Goal: Task Accomplishment & Management: Manage account settings

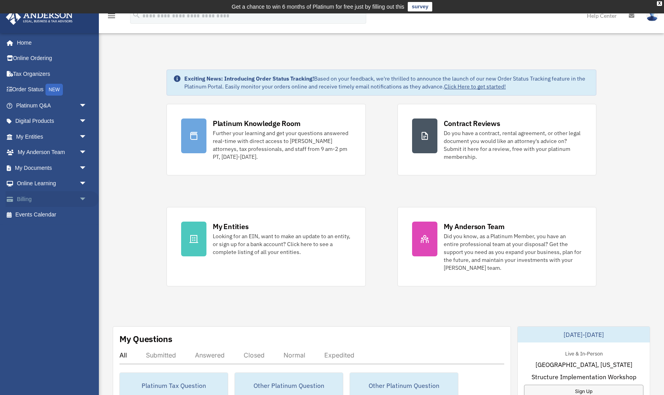
click at [83, 197] on span "arrow_drop_down" at bounding box center [87, 199] width 16 height 16
click at [50, 228] on link "Past Invoices" at bounding box center [55, 231] width 88 height 16
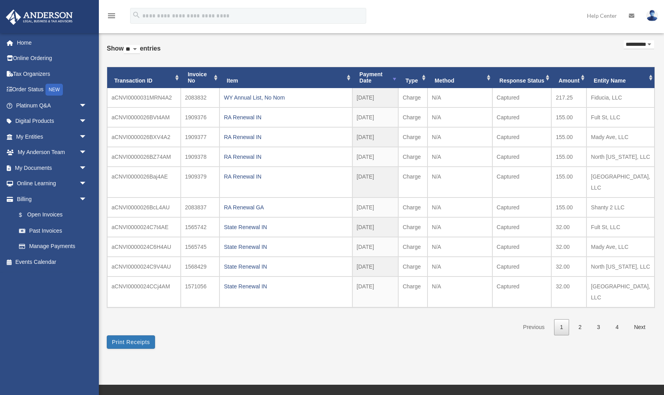
scroll to position [47, 0]
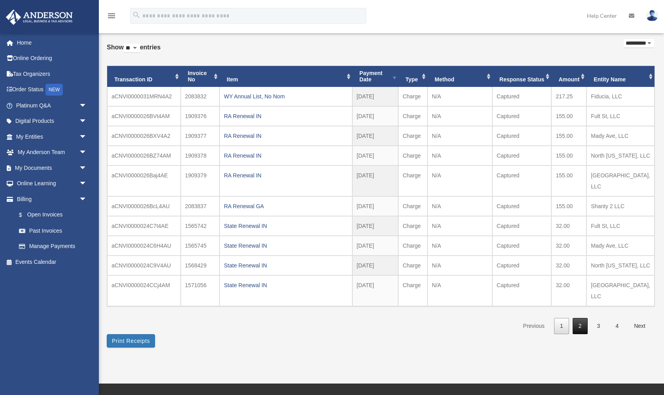
click at [580, 318] on link "2" at bounding box center [579, 326] width 15 height 16
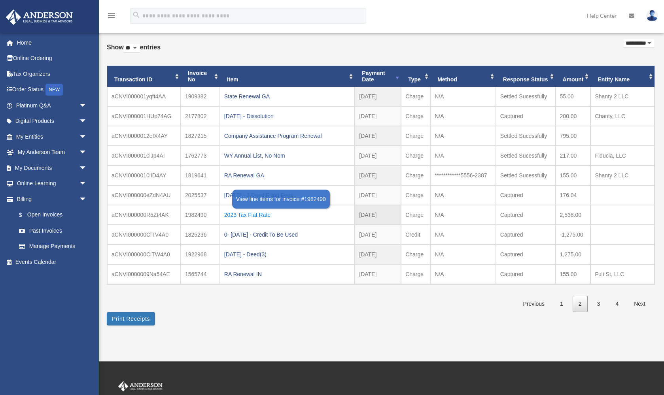
click at [231, 213] on div "2023 Tax Flat Rate" at bounding box center [287, 215] width 126 height 11
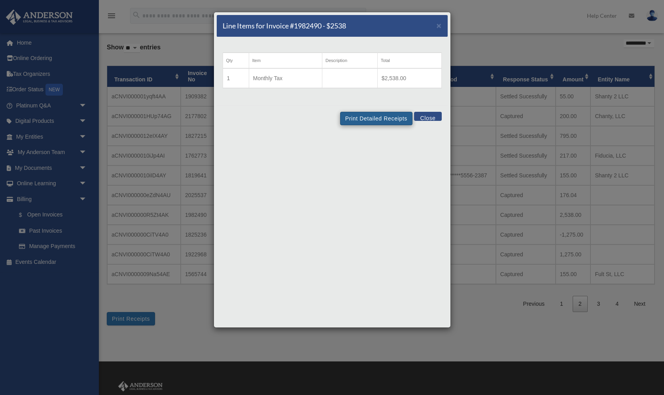
click at [372, 117] on button "Print Detailed Receipts" at bounding box center [376, 118] width 72 height 13
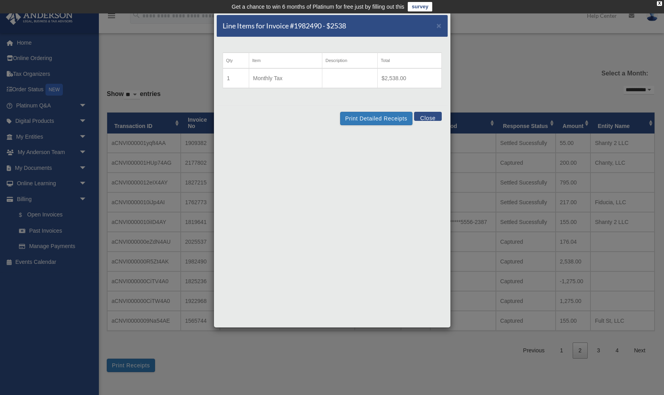
click at [290, 29] on h5 "Line Items for Invoice #1982490 - $2538" at bounding box center [284, 26] width 123 height 10
click at [378, 118] on button "Print Detailed Receipts" at bounding box center [376, 118] width 72 height 13
click at [431, 117] on button "Close" at bounding box center [427, 116] width 27 height 9
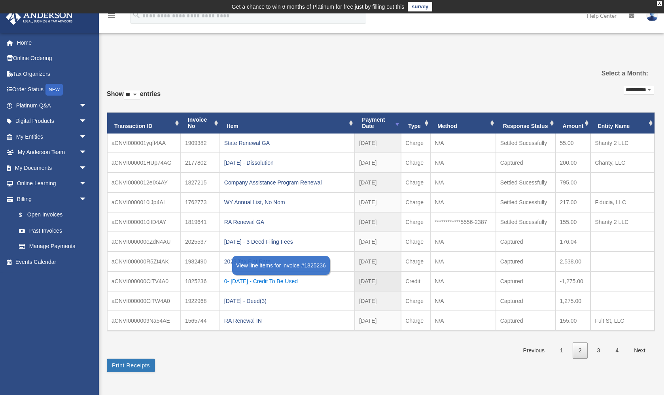
click at [259, 281] on div "0- 2023-11-20 - Credit To Be Used" at bounding box center [287, 281] width 126 height 11
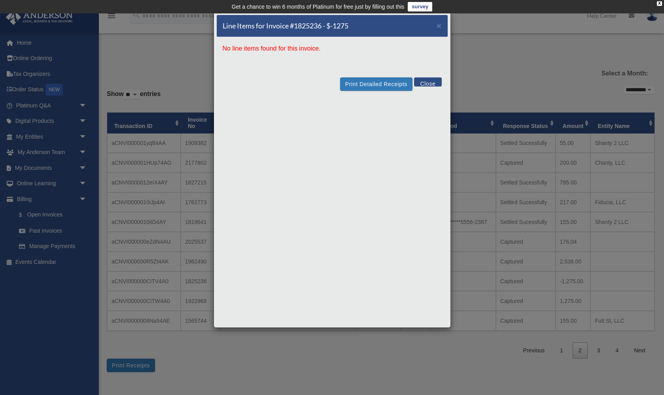
click at [427, 83] on button "Close" at bounding box center [427, 81] width 27 height 9
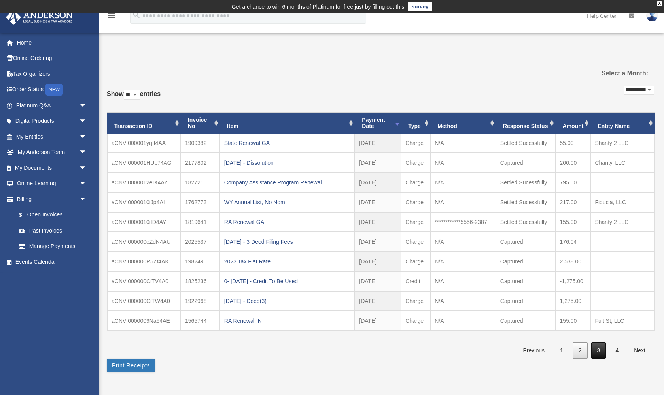
click at [600, 349] on link "3" at bounding box center [598, 351] width 15 height 16
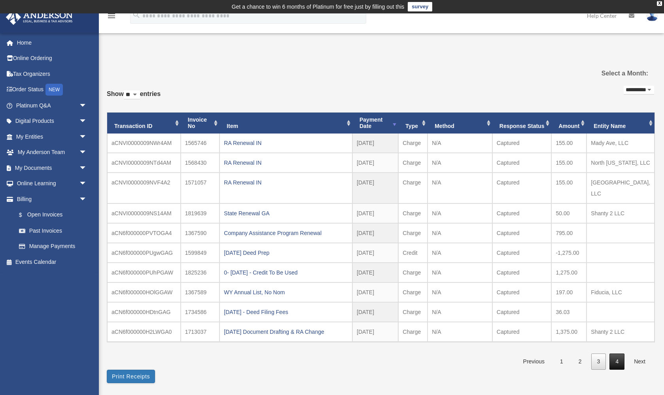
click at [619, 354] on link "4" at bounding box center [616, 362] width 15 height 16
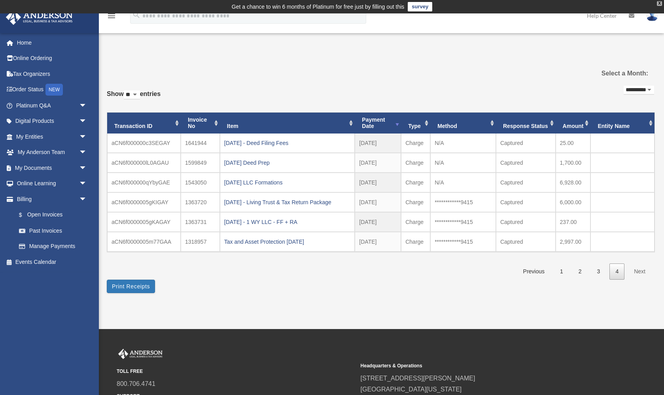
click at [661, 3] on div "X" at bounding box center [659, 3] width 5 height 5
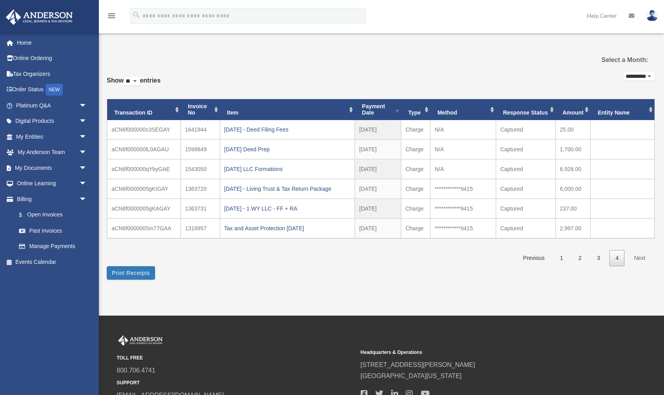
click at [651, 12] on img at bounding box center [652, 15] width 12 height 11
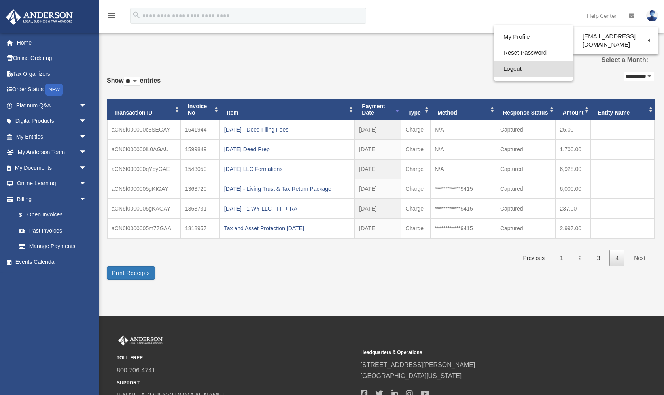
click at [514, 69] on link "Logout" at bounding box center [533, 69] width 79 height 16
